Goal: Check status: Check status

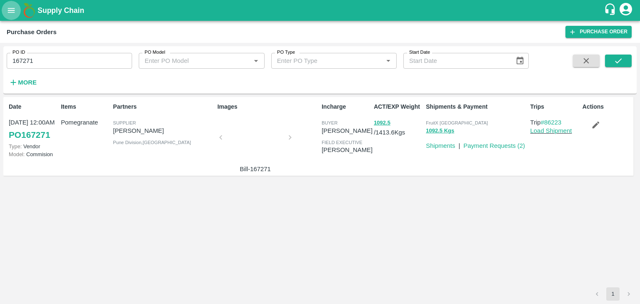
click at [9, 11] on icon "open drawer" at bounding box center [11, 10] width 9 height 9
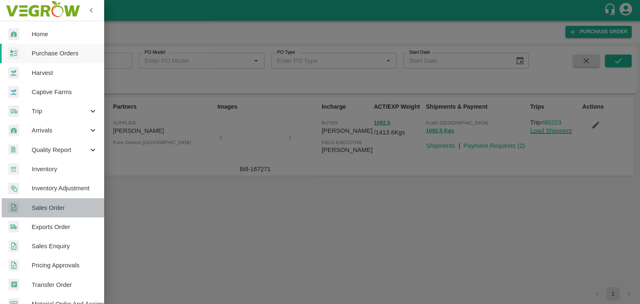
click at [57, 207] on span "Sales Order" at bounding box center [65, 207] width 66 height 9
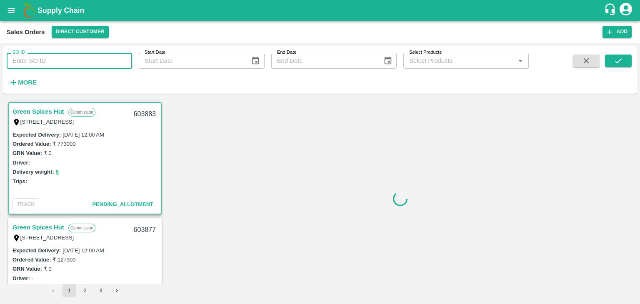
click at [54, 61] on input "SO ID" at bounding box center [69, 61] width 125 height 16
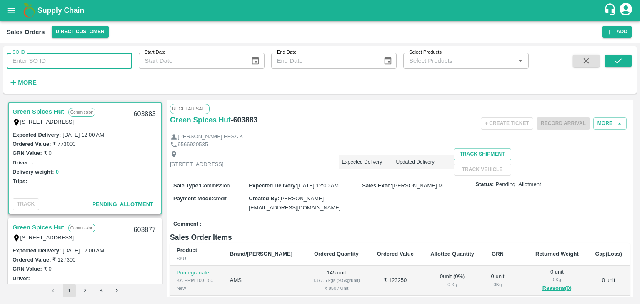
paste input "601193"
type input "601193"
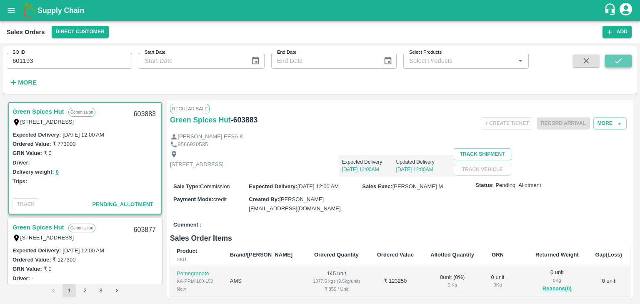
click at [617, 60] on icon "submit" at bounding box center [618, 60] width 9 height 9
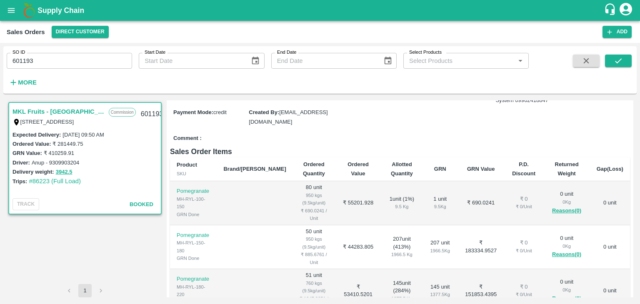
scroll to position [86, 0]
click at [65, 172] on button "3942.5" at bounding box center [64, 172] width 17 height 10
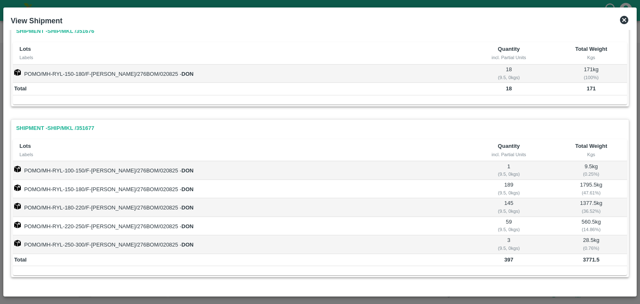
scroll to position [0, 0]
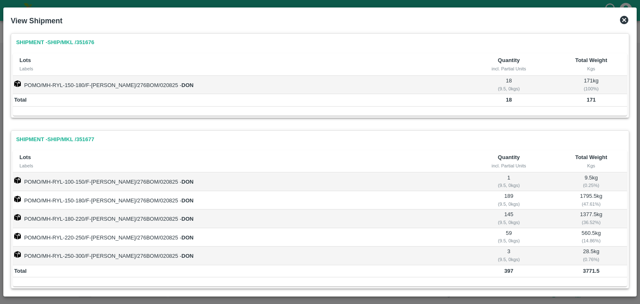
click at [624, 20] on icon at bounding box center [624, 20] width 10 height 10
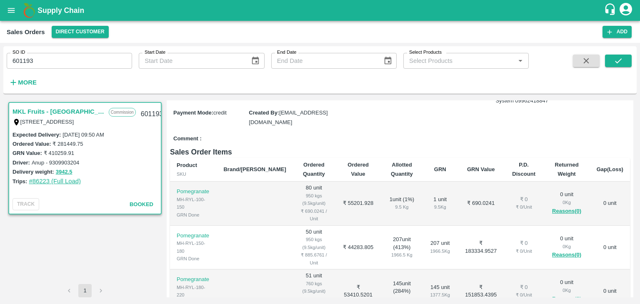
click at [41, 182] on link "#86223 (Full Load)" at bounding box center [55, 181] width 52 height 7
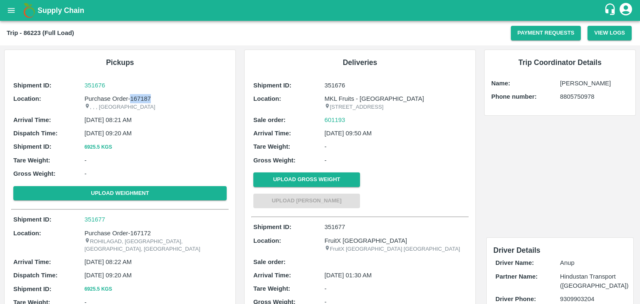
drag, startPoint x: 239, startPoint y: 115, endPoint x: 153, endPoint y: 96, distance: 87.5
click at [153, 96] on p "Purchase Order-167187" at bounding box center [156, 98] width 142 height 9
copy p "167187"
click at [13, 11] on icon "open drawer" at bounding box center [11, 10] width 9 height 9
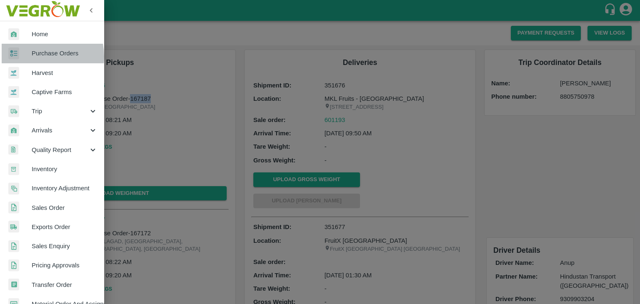
click at [42, 56] on span "Purchase Orders" at bounding box center [65, 53] width 66 height 9
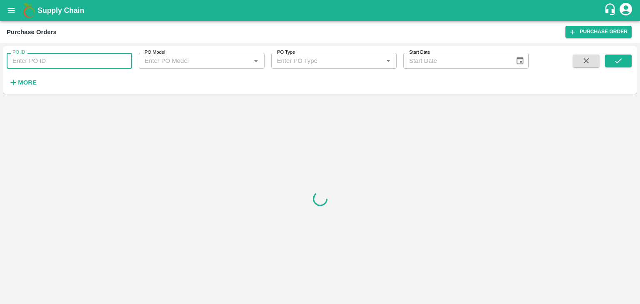
click at [30, 64] on input "PO ID" at bounding box center [69, 61] width 125 height 16
paste input "167187"
type input "167187"
click at [617, 59] on icon "submit" at bounding box center [618, 60] width 9 height 9
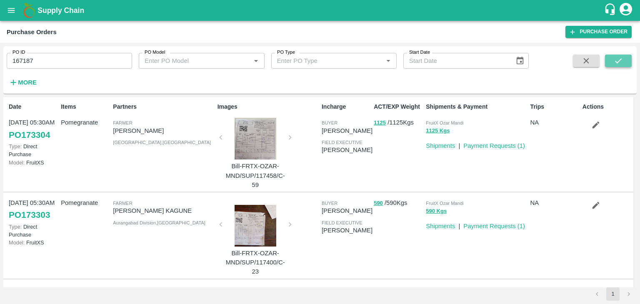
click at [618, 61] on icon "submit" at bounding box center [618, 60] width 7 height 5
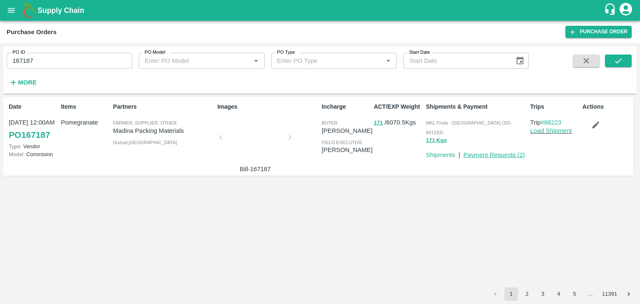
click at [486, 152] on link "Payment Requests ( 2 )" at bounding box center [494, 155] width 62 height 7
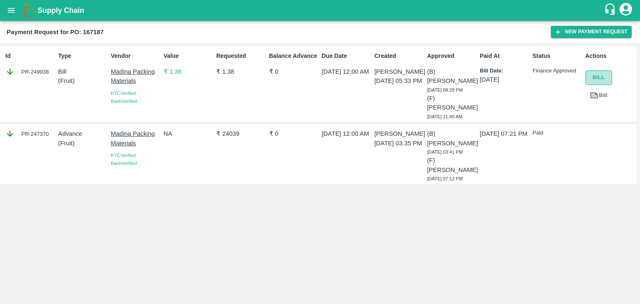
click at [601, 78] on button "Bill" at bounding box center [598, 77] width 27 height 15
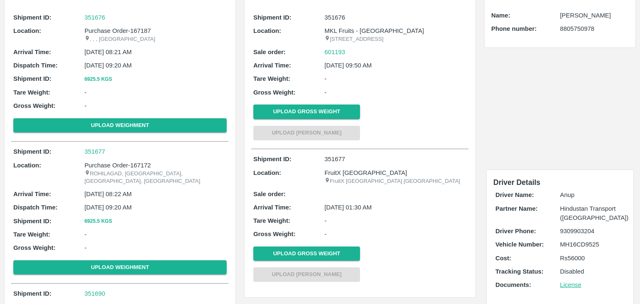
scroll to position [67, 0]
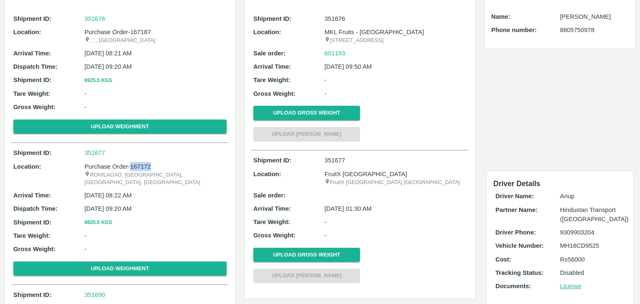
drag, startPoint x: 131, startPoint y: 164, endPoint x: 166, endPoint y: 161, distance: 35.6
click at [166, 162] on p "Purchase Order-167172" at bounding box center [156, 166] width 142 height 9
copy p "167172"
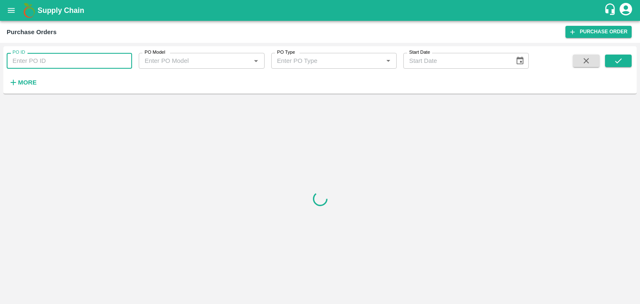
click at [41, 62] on input "PO ID" at bounding box center [69, 61] width 125 height 16
paste input "167172"
type input "167172"
click at [621, 56] on icon "submit" at bounding box center [618, 60] width 9 height 9
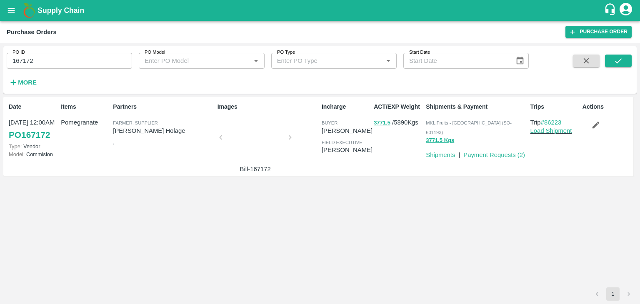
click at [238, 147] on div at bounding box center [255, 140] width 62 height 44
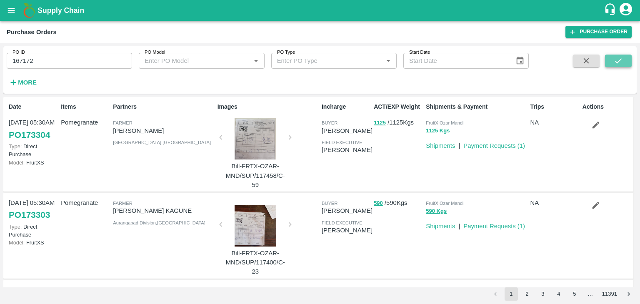
click at [607, 60] on button "submit" at bounding box center [618, 61] width 27 height 12
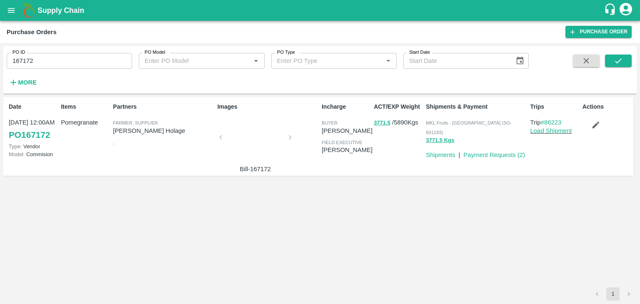
click at [251, 150] on div at bounding box center [255, 140] width 62 height 44
